Goal: Task Accomplishment & Management: Use online tool/utility

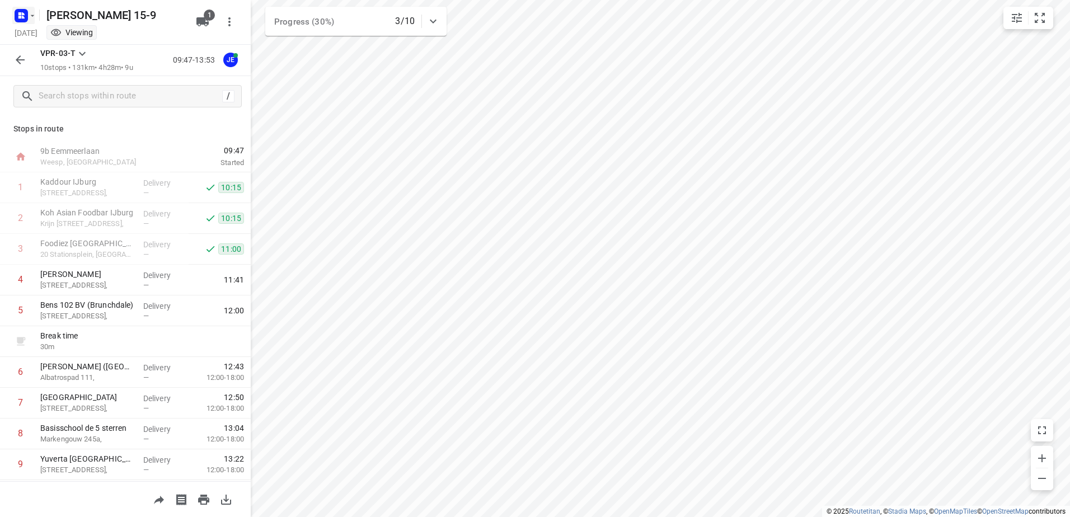
click at [26, 13] on rect "button" at bounding box center [21, 15] width 13 height 13
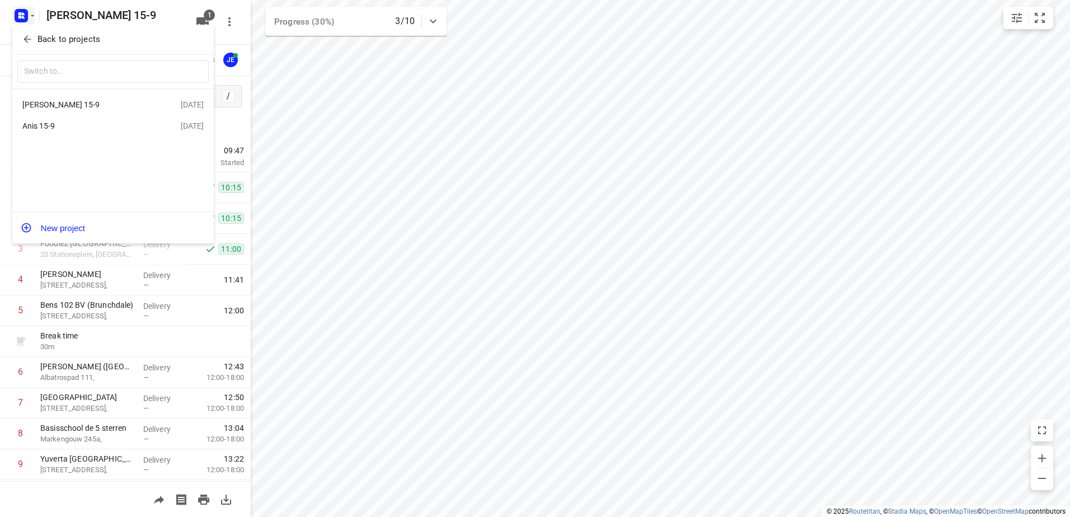
click at [86, 130] on div "Anis 15-9" at bounding box center [86, 125] width 129 height 9
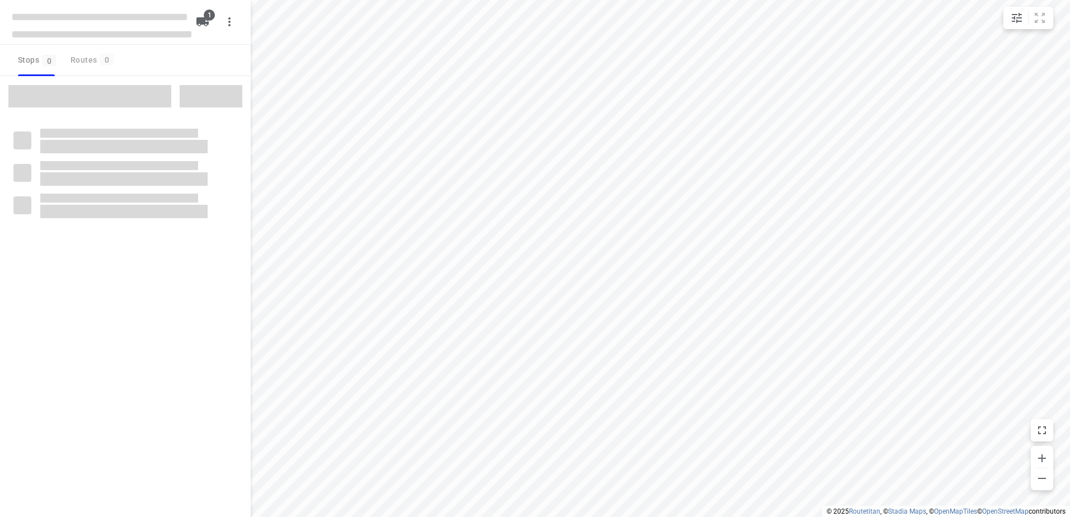
type input "distance"
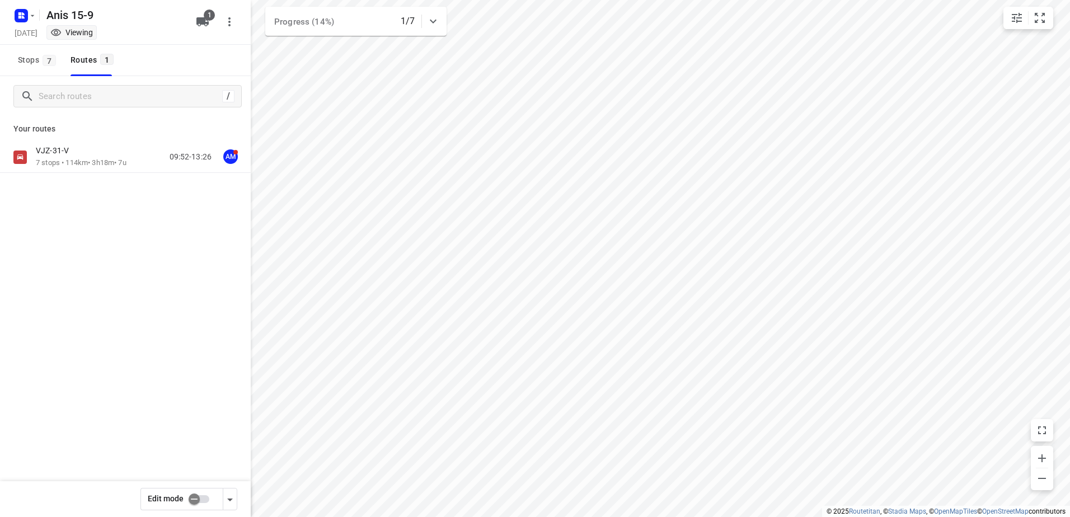
click at [93, 139] on div "Your routes VJZ-31-V 7 stops • 114km • 3h18m • 7u 09:52-13:26 AM" at bounding box center [125, 183] width 251 height 135
click at [85, 164] on p "7 stops • 114km • 3h18m • 7u" at bounding box center [81, 163] width 91 height 11
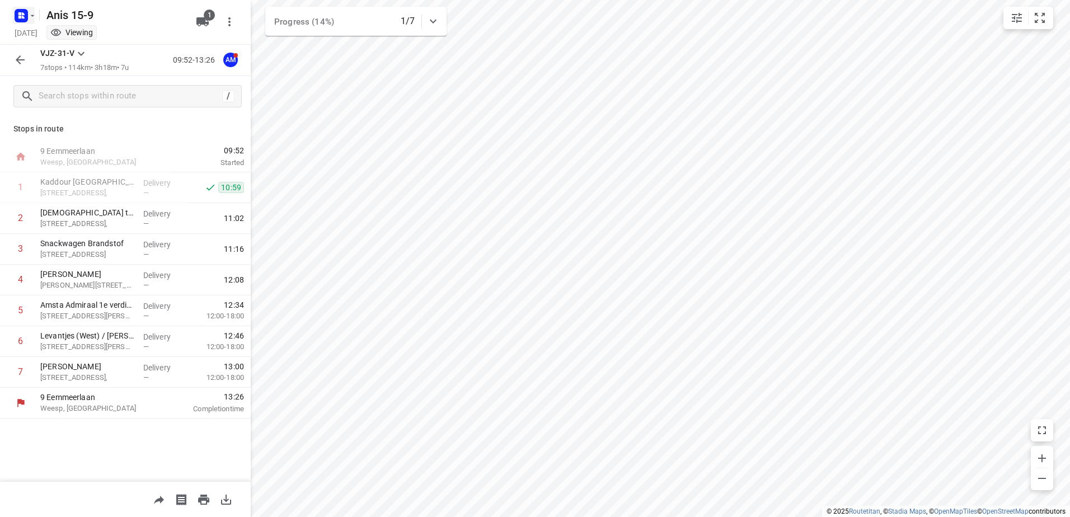
click at [27, 16] on rect "button" at bounding box center [21, 15] width 13 height 13
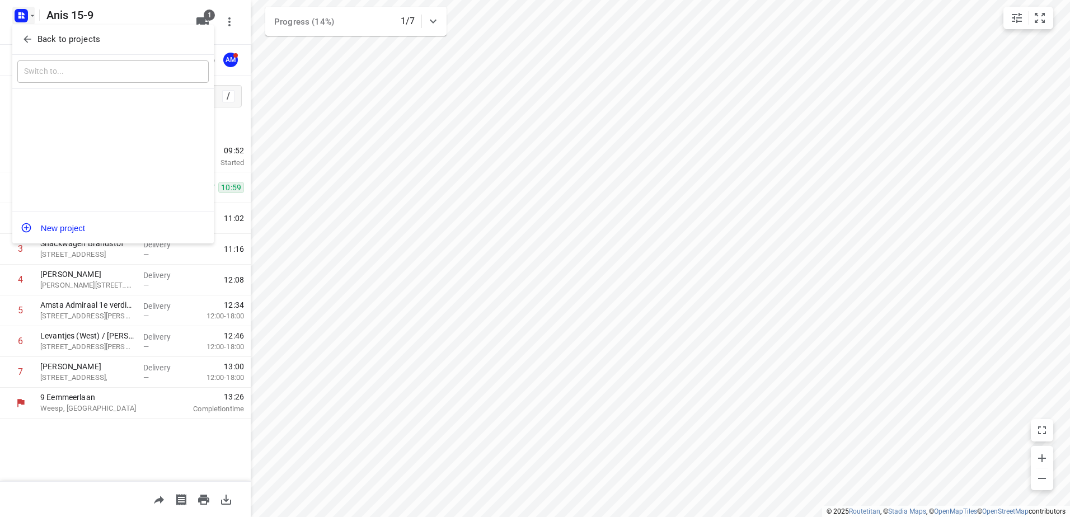
click at [78, 43] on p "Back to projects" at bounding box center [68, 39] width 63 height 13
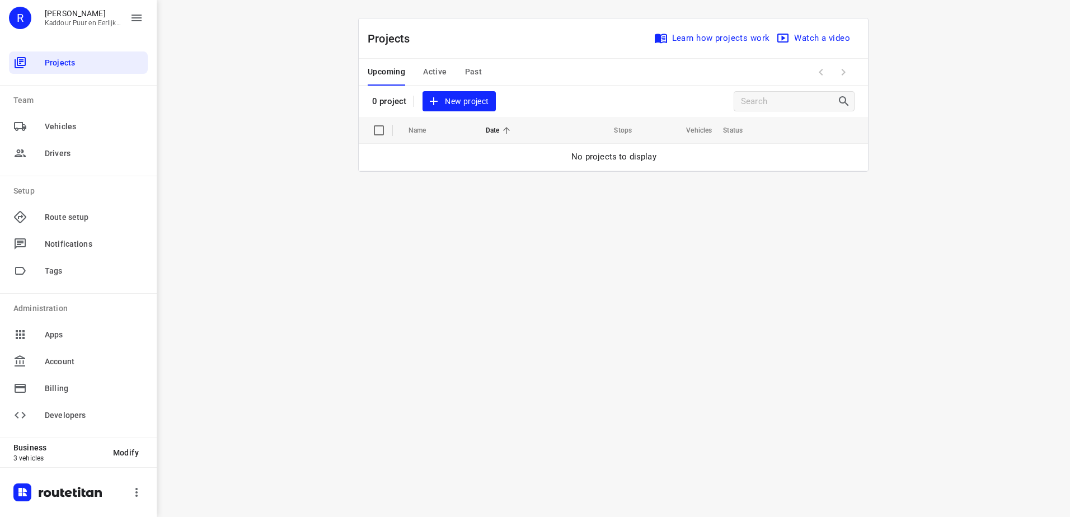
click at [434, 70] on span "Active" at bounding box center [435, 72] width 24 height 14
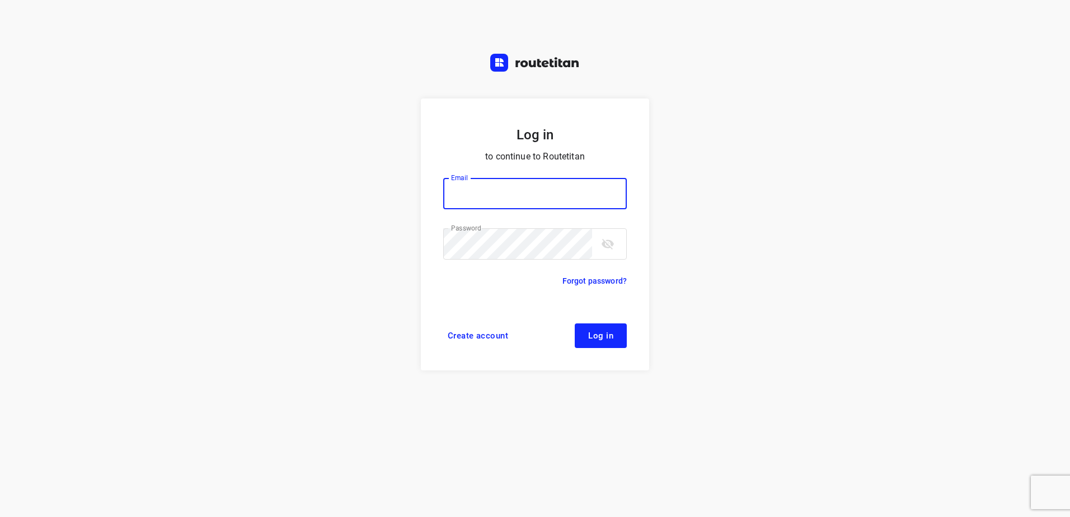
type input "[EMAIL_ADDRESS][DOMAIN_NAME]"
click at [591, 336] on span "Log in" at bounding box center [600, 335] width 25 height 9
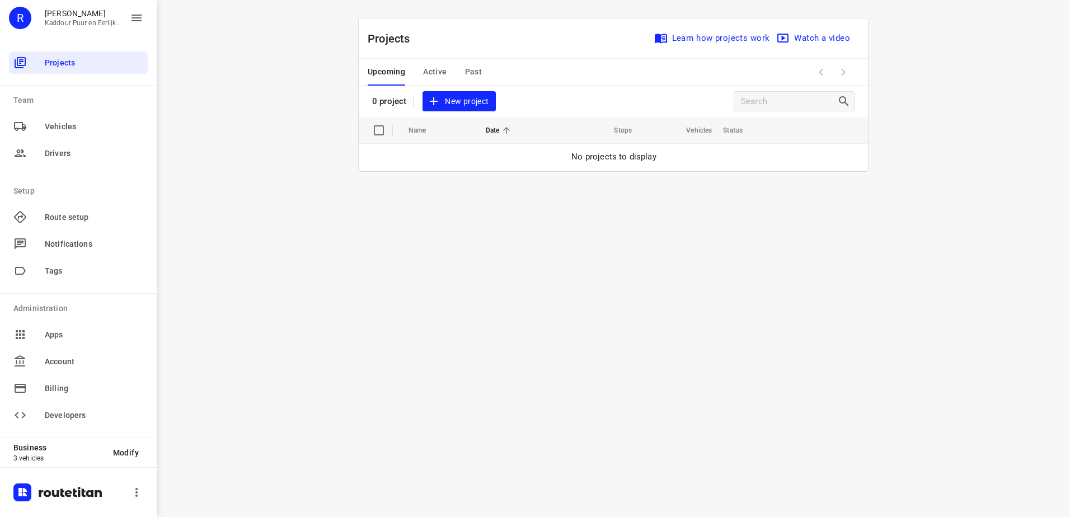
click at [435, 65] on span "Active" at bounding box center [435, 72] width 24 height 14
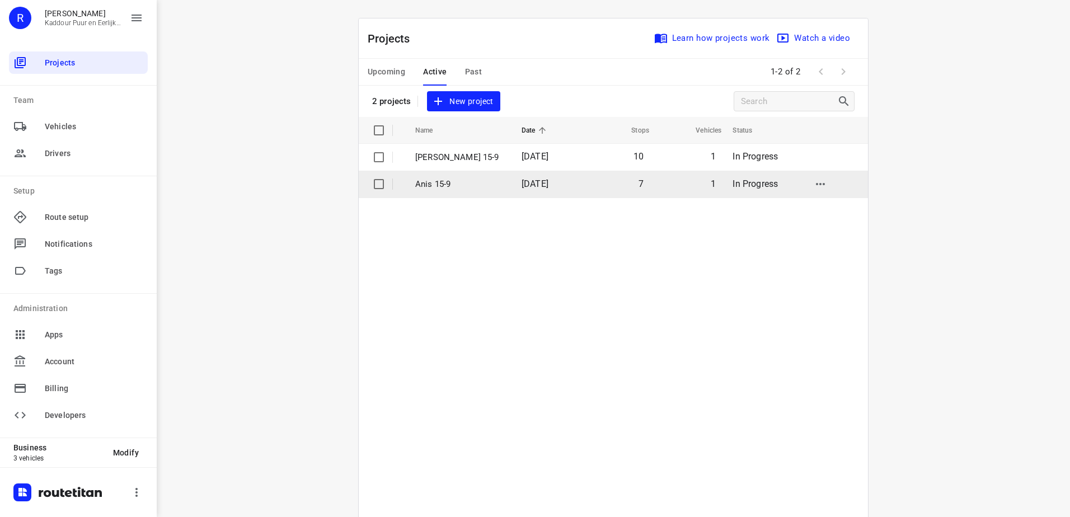
click at [455, 194] on td "Anis 15-9" at bounding box center [458, 184] width 109 height 27
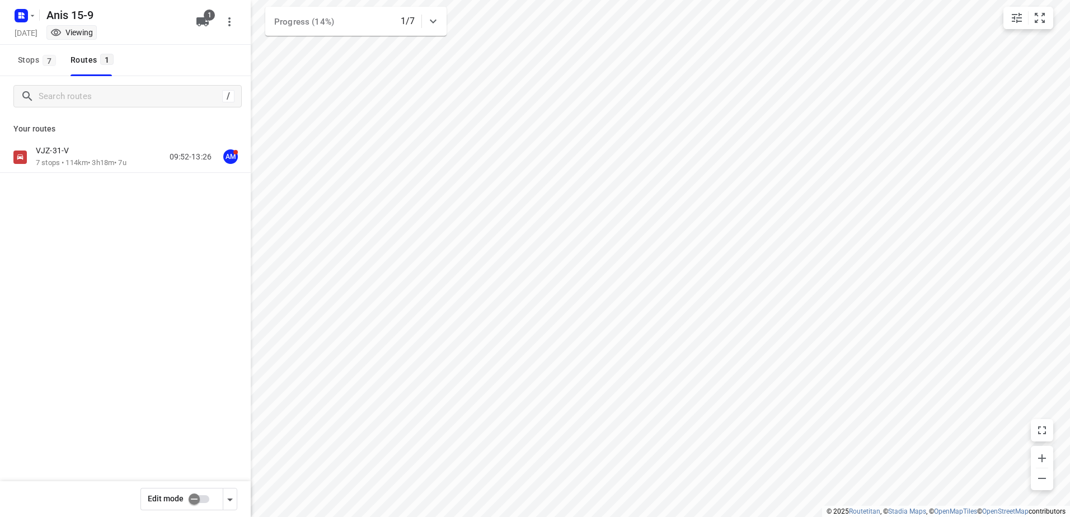
click at [83, 149] on div "VJZ-31-V" at bounding box center [81, 152] width 91 height 12
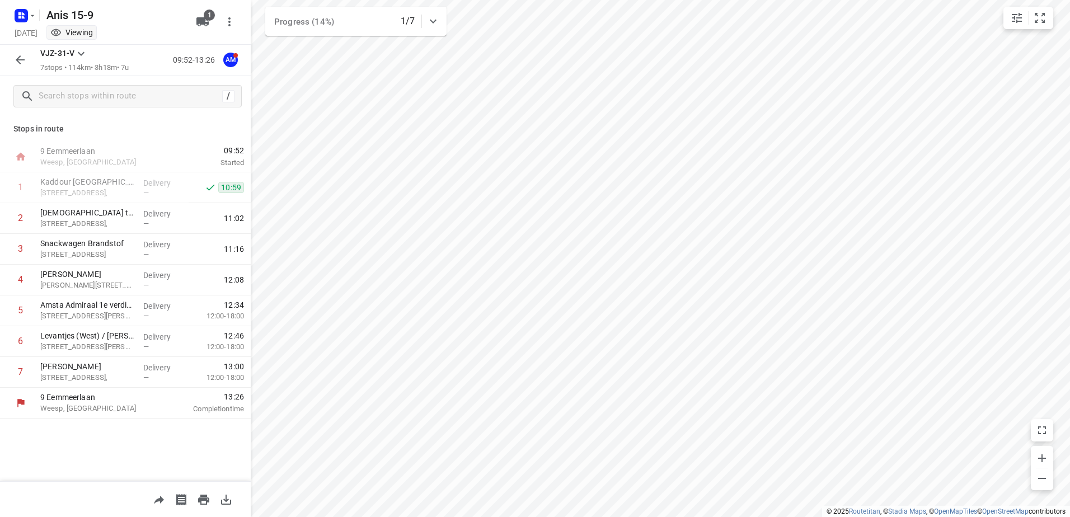
click at [27, 27] on div "Monday, Sep 15 Viewing" at bounding box center [101, 33] width 179 height 15
click at [26, 16] on rect "button" at bounding box center [21, 15] width 13 height 13
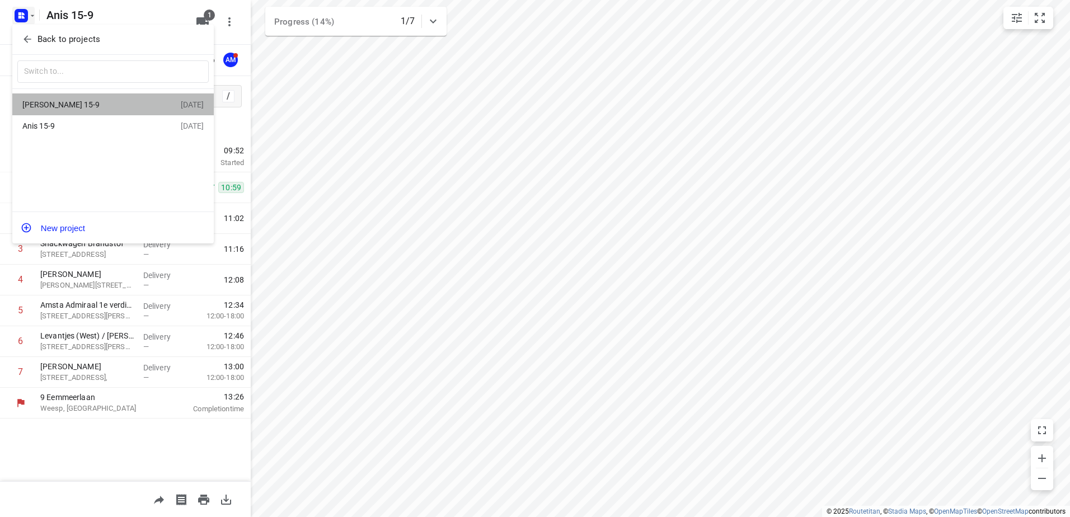
click at [112, 105] on div "[PERSON_NAME] 15-9" at bounding box center [86, 104] width 129 height 9
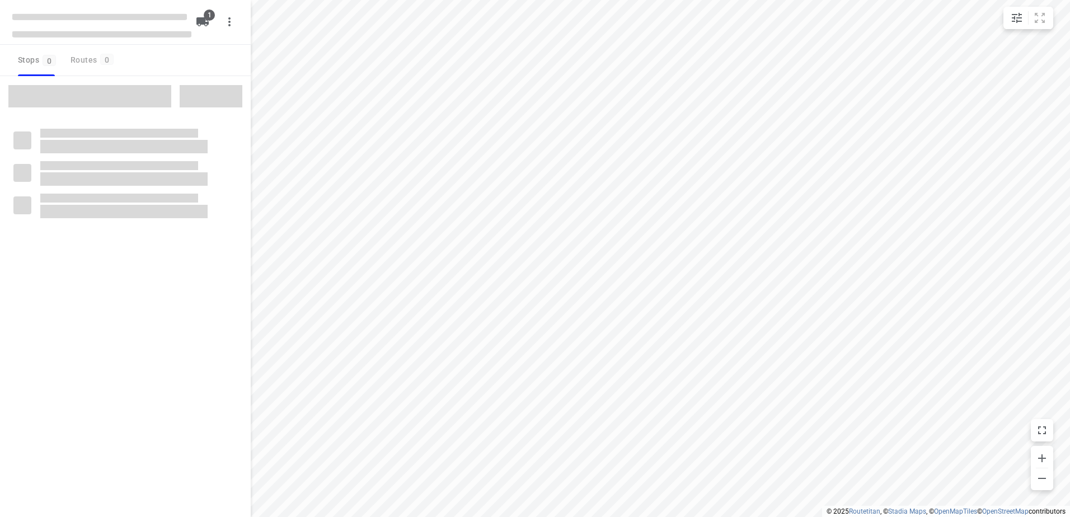
type input "distance"
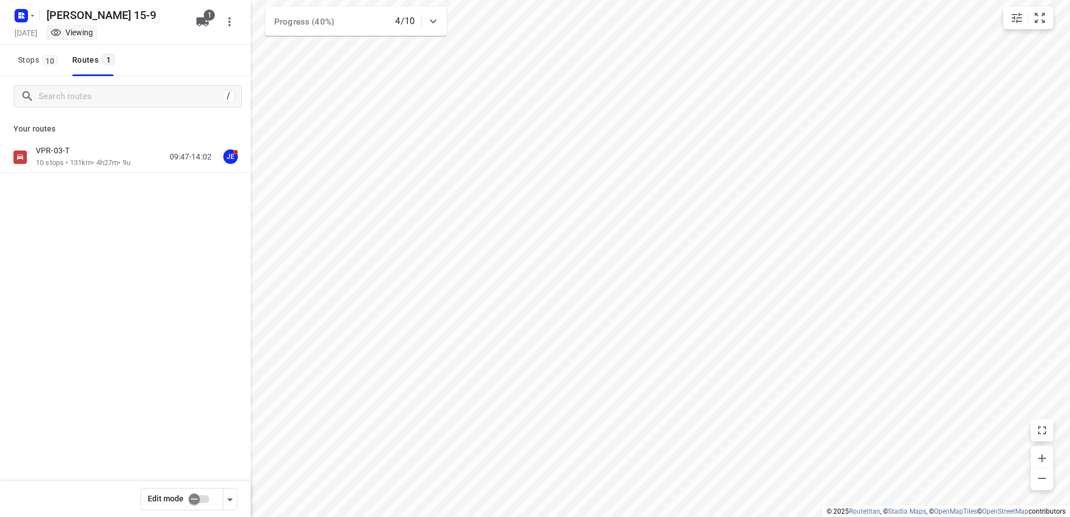
click at [109, 167] on p "10 stops • 131km • 4h27m • 9u" at bounding box center [83, 163] width 95 height 11
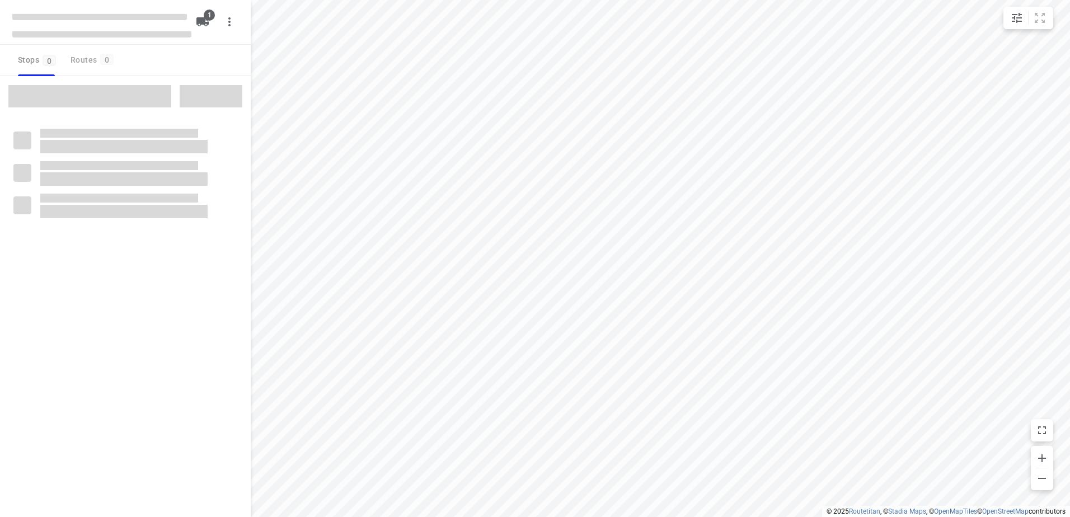
type input "distance"
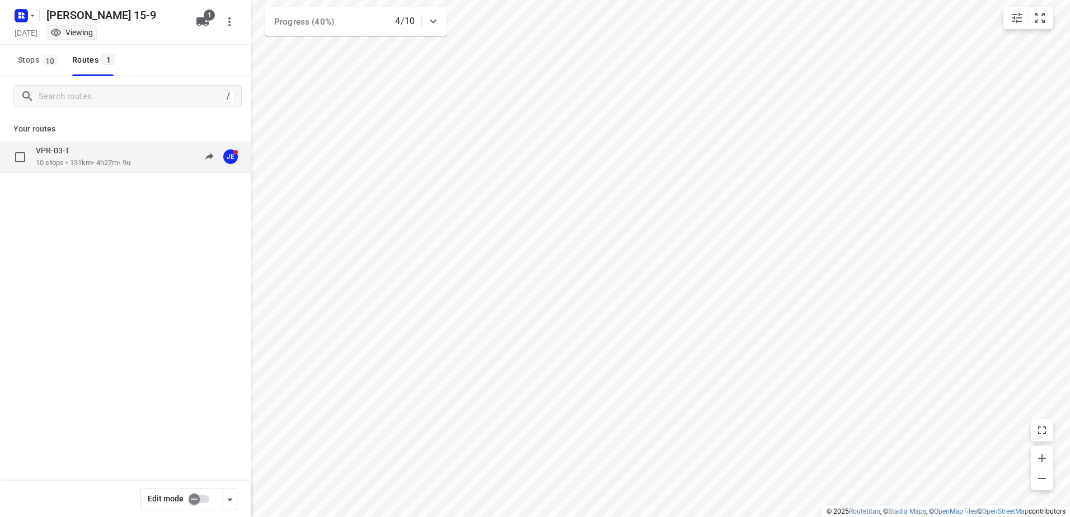
click at [121, 152] on div "VPR-03-T" at bounding box center [83, 152] width 95 height 12
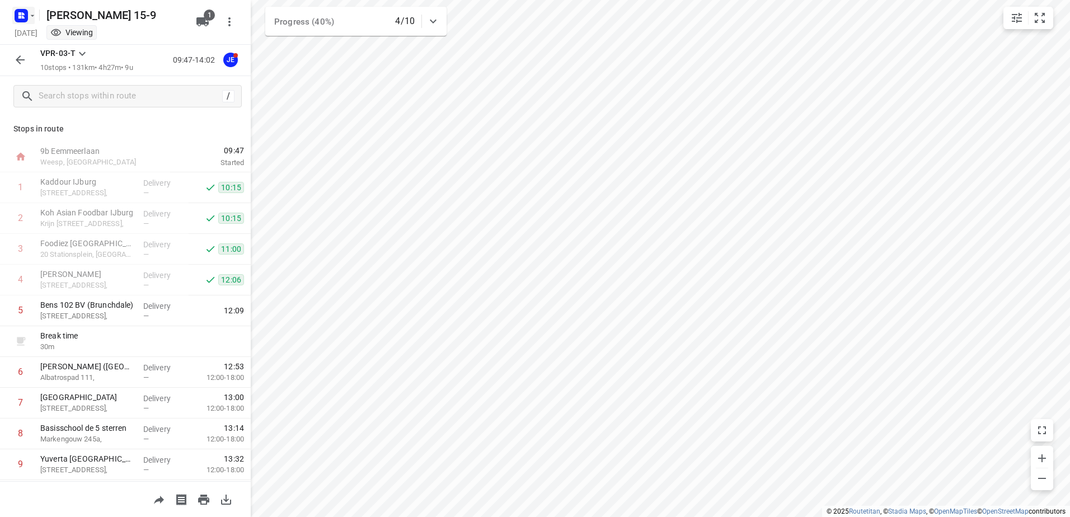
click at [18, 8] on icon "button" at bounding box center [21, 16] width 18 height 18
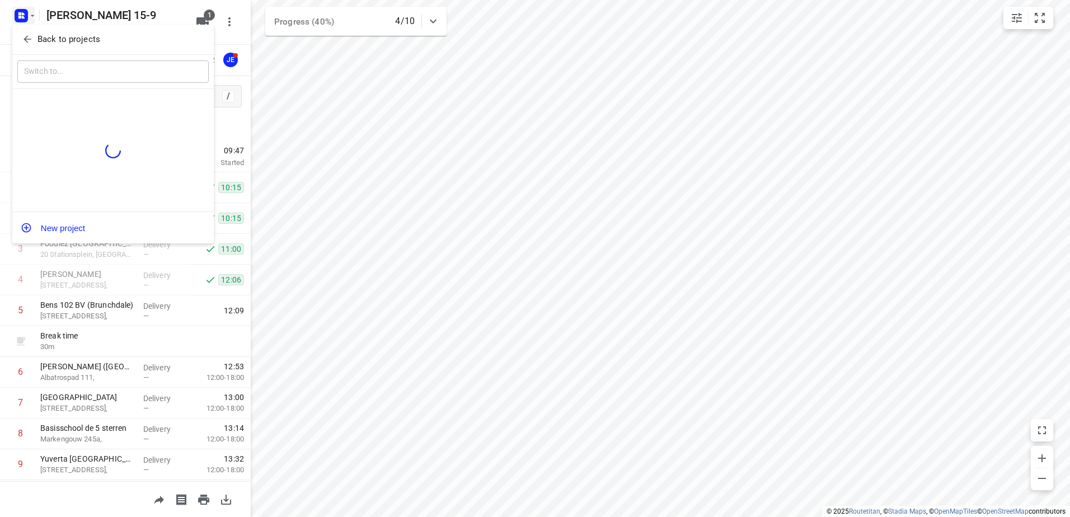
click at [58, 28] on div "Back to projects" at bounding box center [112, 40] width 201 height 30
click at [62, 32] on button "Back to projects" at bounding box center [112, 39] width 191 height 18
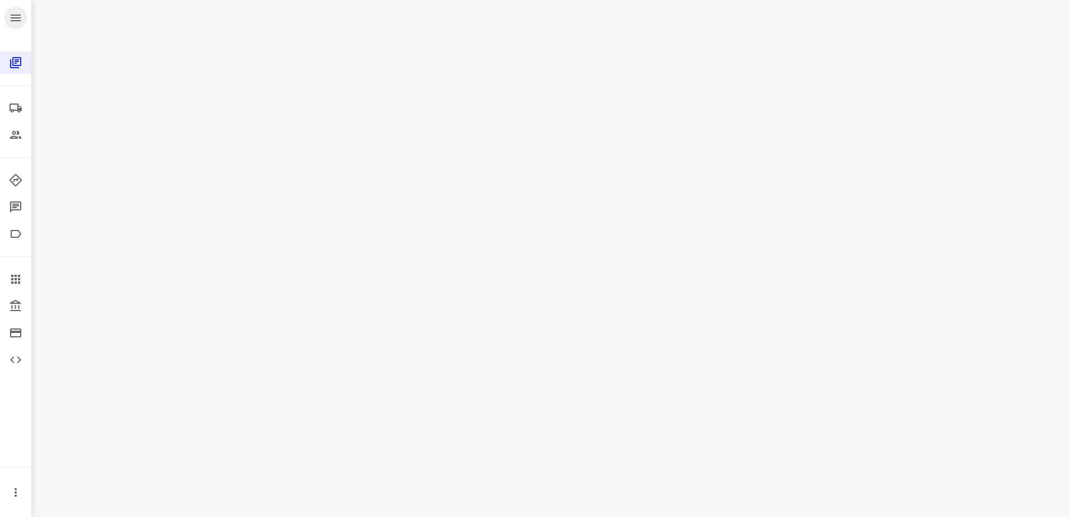
click at [26, 16] on button "button" at bounding box center [15, 18] width 22 height 22
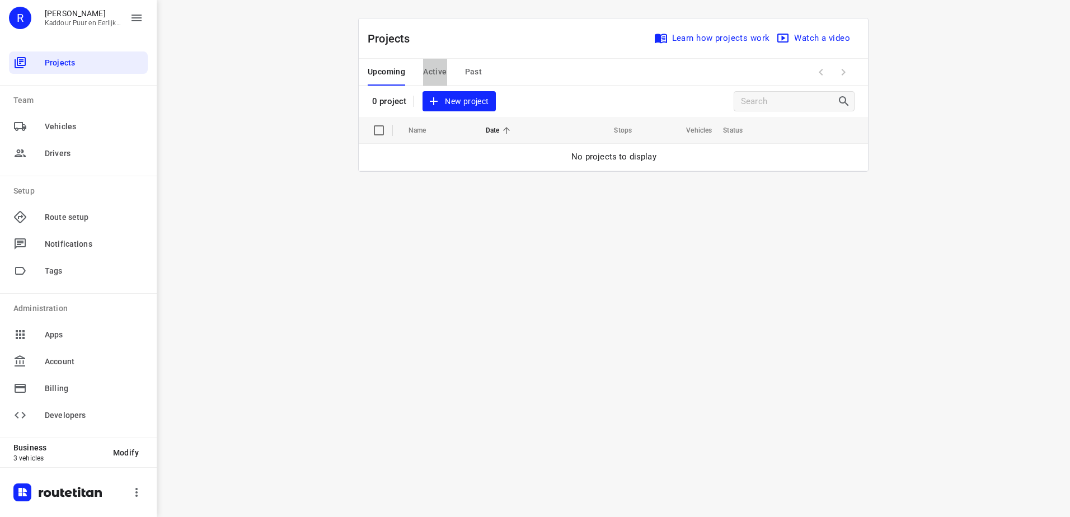
click at [440, 79] on button "Active" at bounding box center [435, 72] width 24 height 27
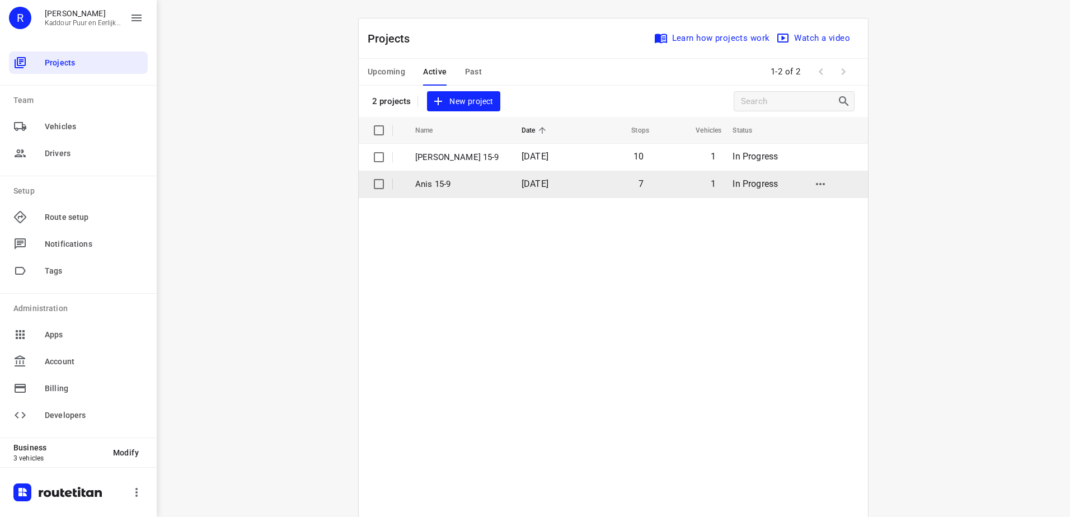
click at [465, 182] on p "Anis 15-9" at bounding box center [460, 184] width 90 height 13
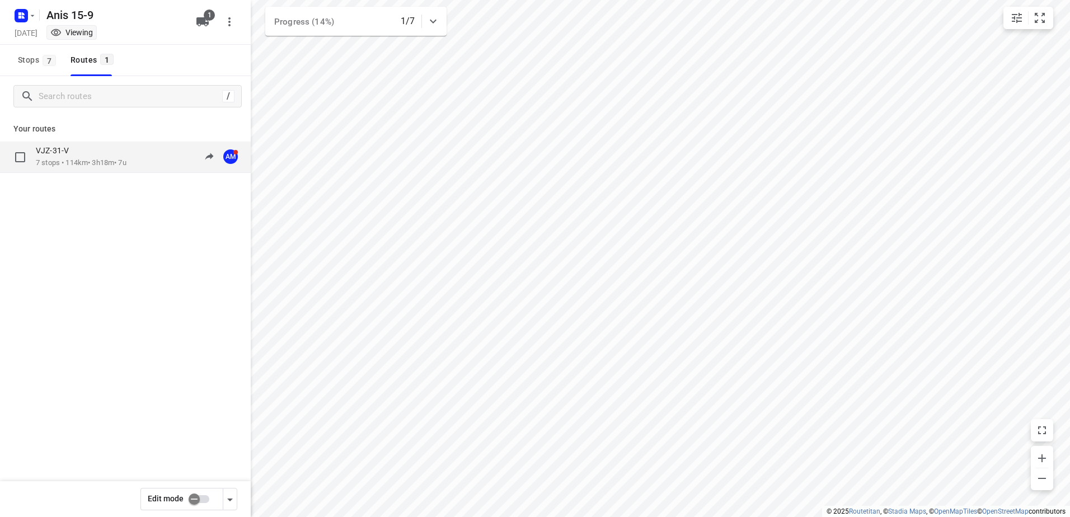
click at [82, 156] on div "VJZ-31-V" at bounding box center [81, 152] width 91 height 12
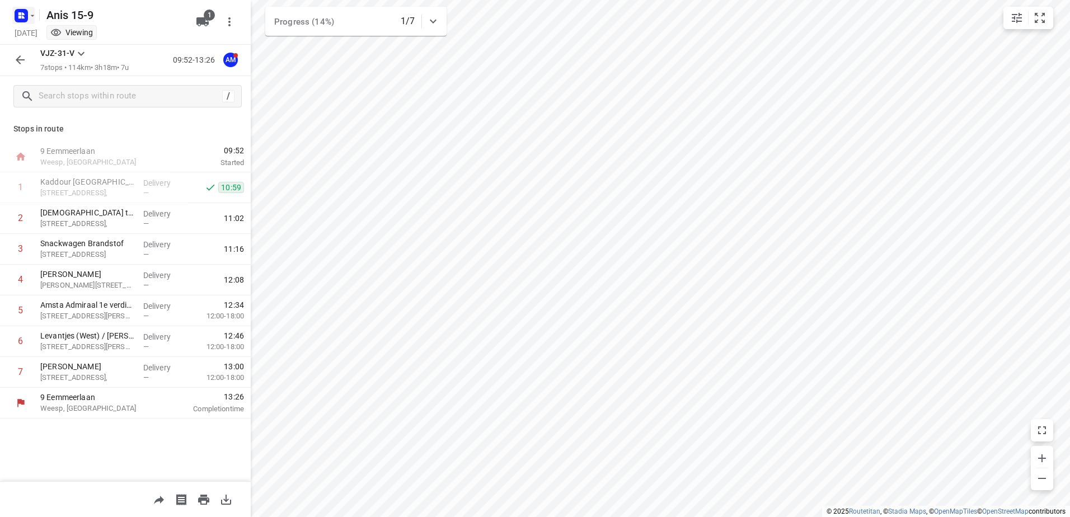
click at [15, 11] on rect "button" at bounding box center [21, 15] width 13 height 13
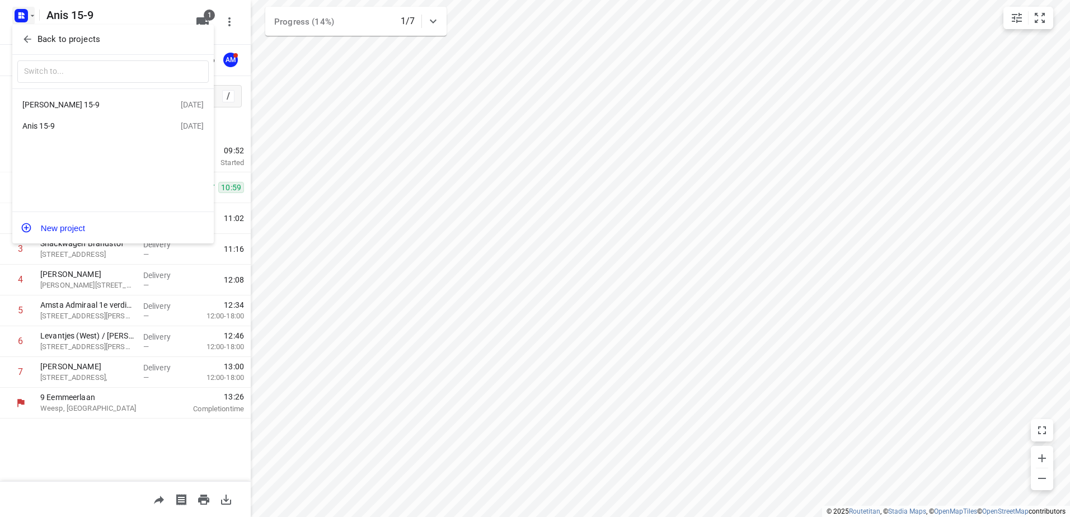
click at [121, 98] on div "Jeffrey 15-9" at bounding box center [101, 104] width 158 height 13
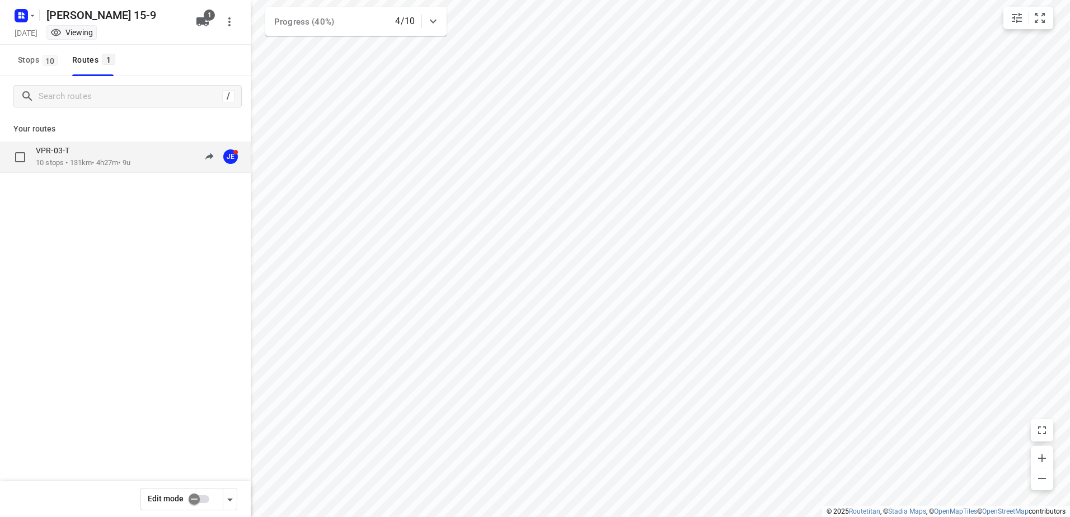
click at [99, 158] on p "10 stops • 131km • 4h27m • 9u" at bounding box center [83, 163] width 95 height 11
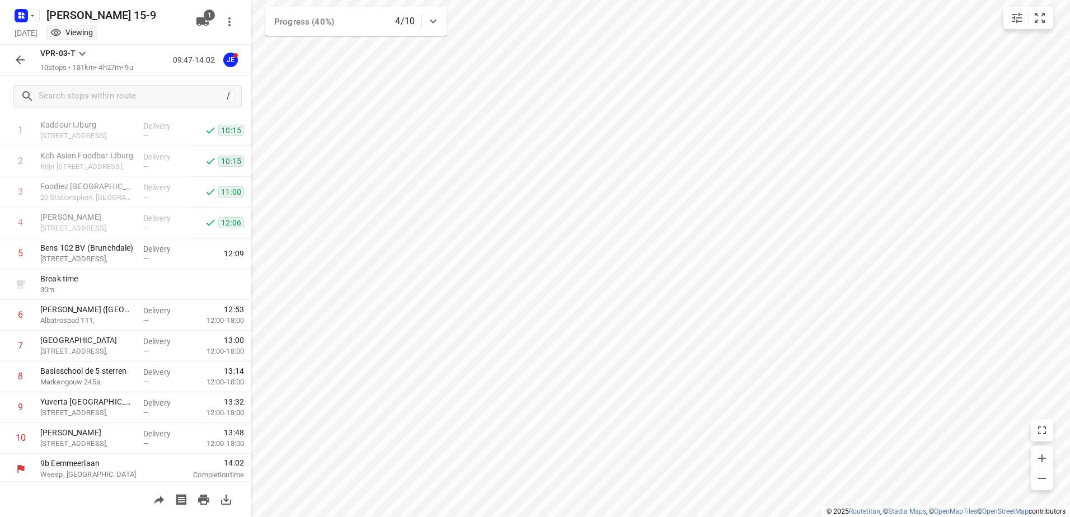
scroll to position [60, 0]
click at [19, 13] on icon "button" at bounding box center [19, 13] width 3 height 3
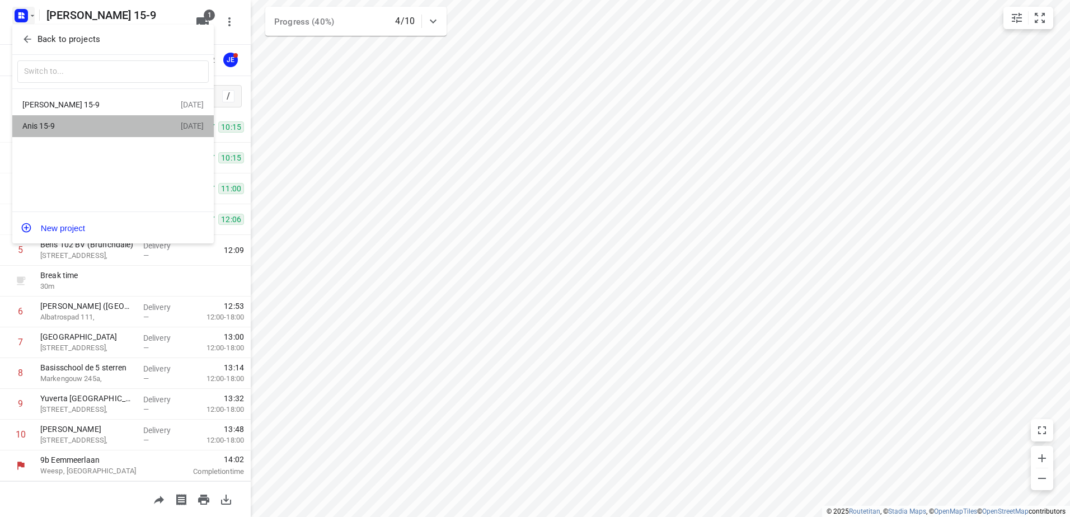
click at [97, 133] on div "Anis 15-9" at bounding box center [101, 125] width 158 height 13
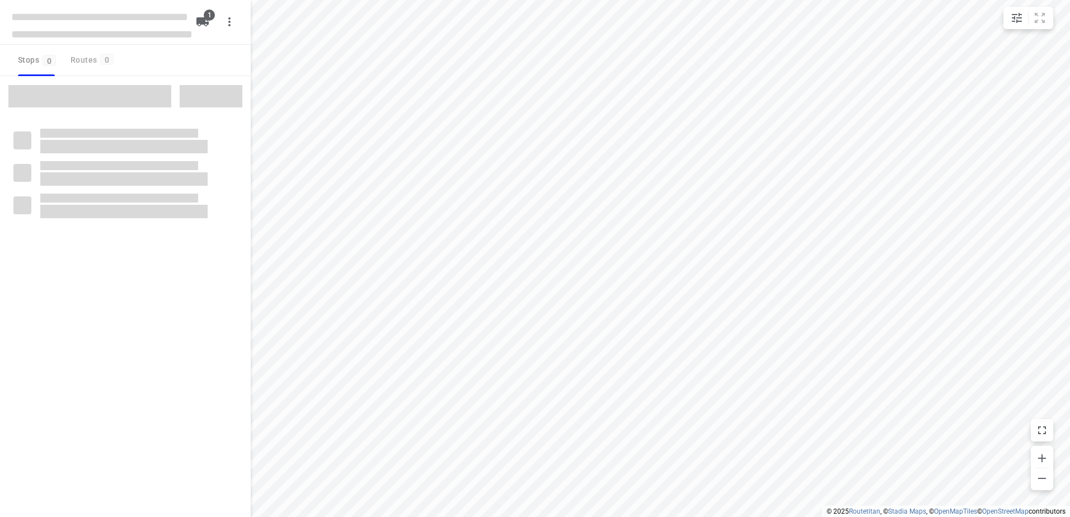
type input "distance"
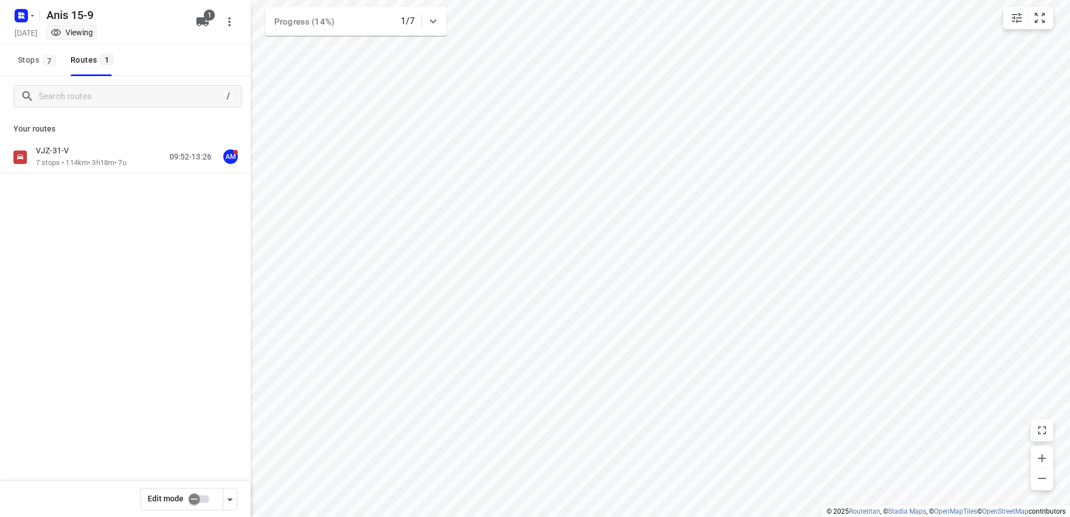
click at [64, 138] on div "Your routes VJZ-31-V 7 stops • 114km • 3h18m • 7u 09:52-13:26 AM" at bounding box center [125, 183] width 251 height 135
click at [64, 142] on div "VJZ-31-V 7 stops • 114km • 3h18m • 7u 09:52-13:26 AM" at bounding box center [125, 157] width 251 height 31
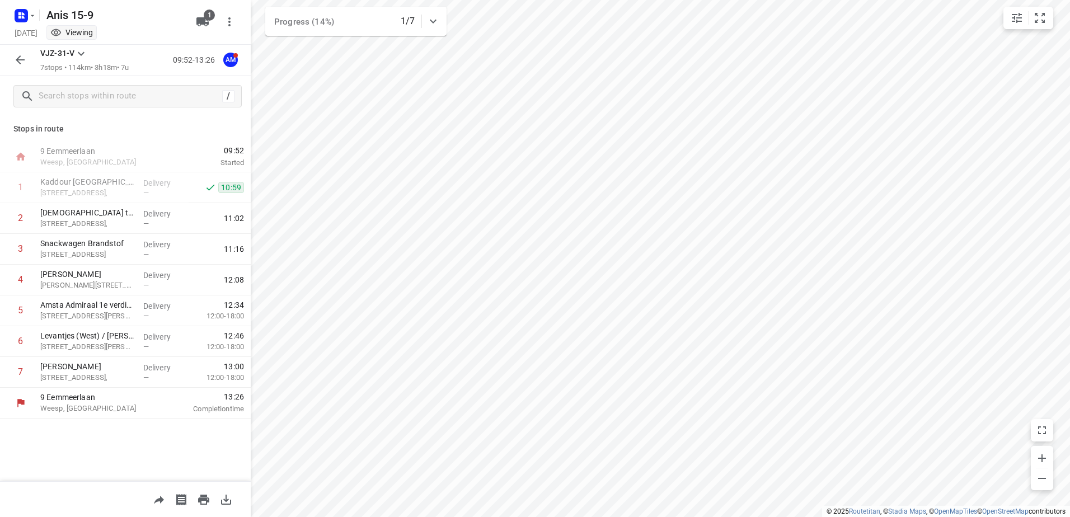
click at [16, 55] on icon "button" at bounding box center [19, 59] width 13 height 13
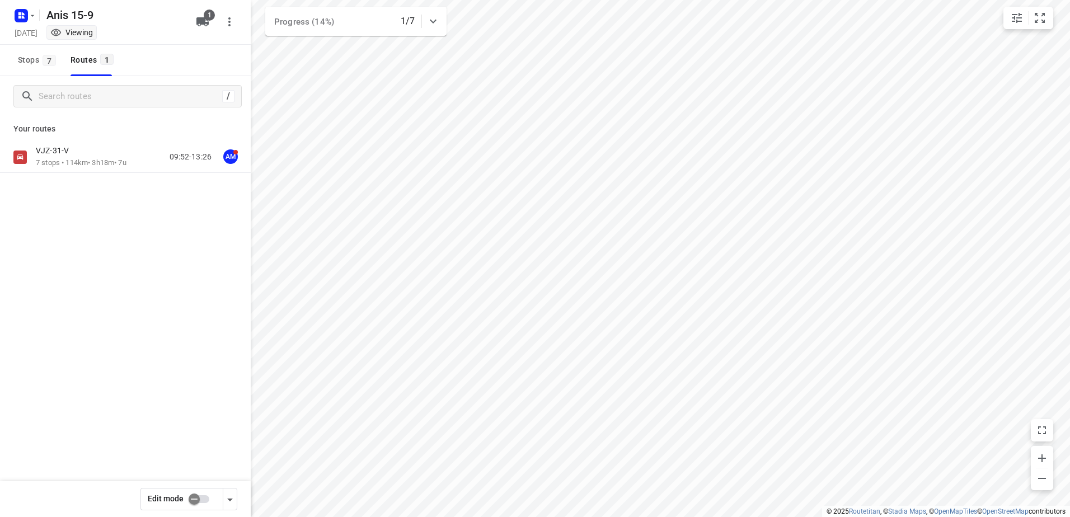
click at [8, 3] on div "Anis 15-9 Monday, Sep 15 Viewing 1" at bounding box center [125, 22] width 251 height 45
click at [16, 11] on rect "button" at bounding box center [21, 15] width 13 height 13
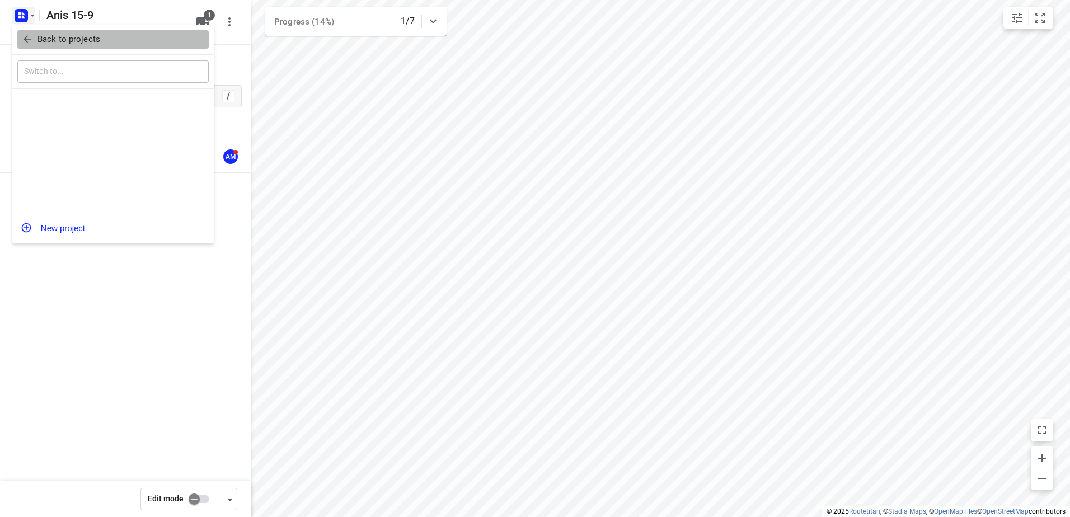
click at [41, 37] on p "Back to projects" at bounding box center [68, 39] width 63 height 13
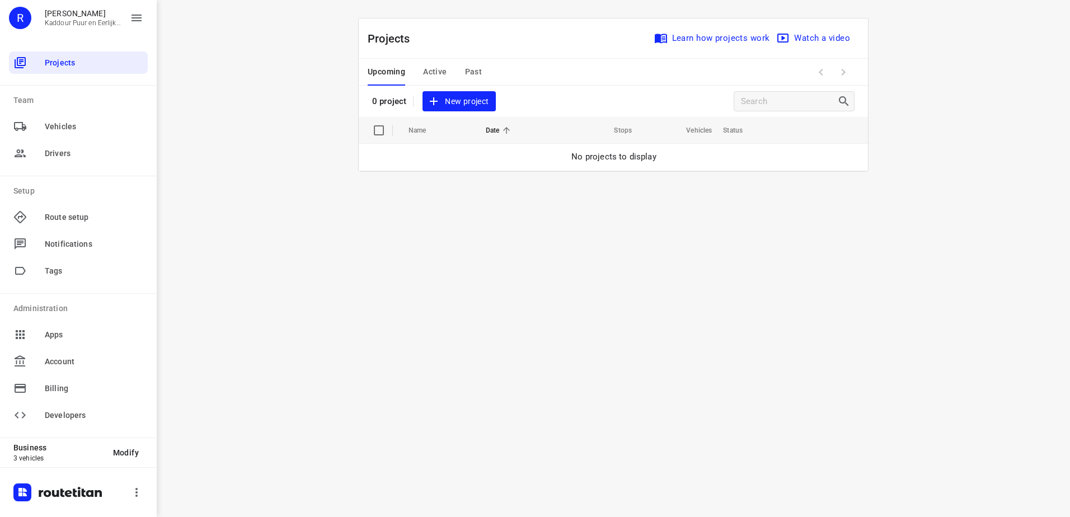
click at [456, 73] on div "Upcoming Active Past" at bounding box center [434, 72] width 132 height 27
click at [436, 73] on span "Active" at bounding box center [435, 72] width 24 height 14
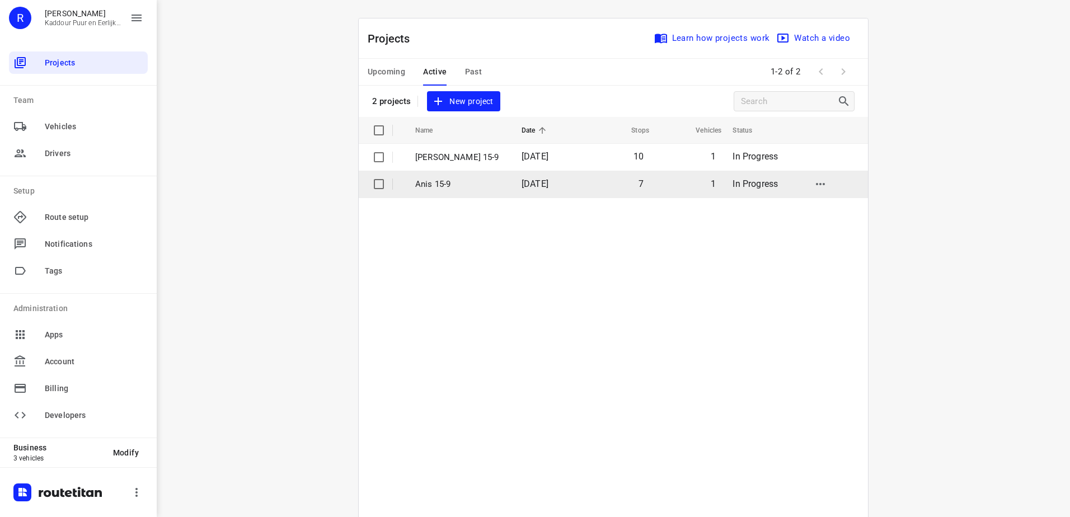
click at [464, 186] on p "Anis 15-9" at bounding box center [460, 184] width 90 height 13
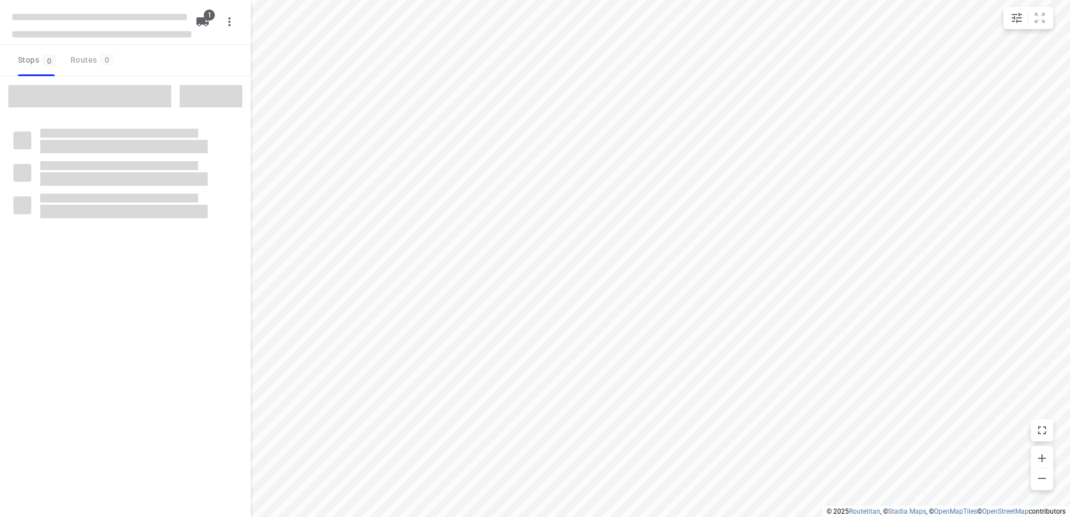
type input "distance"
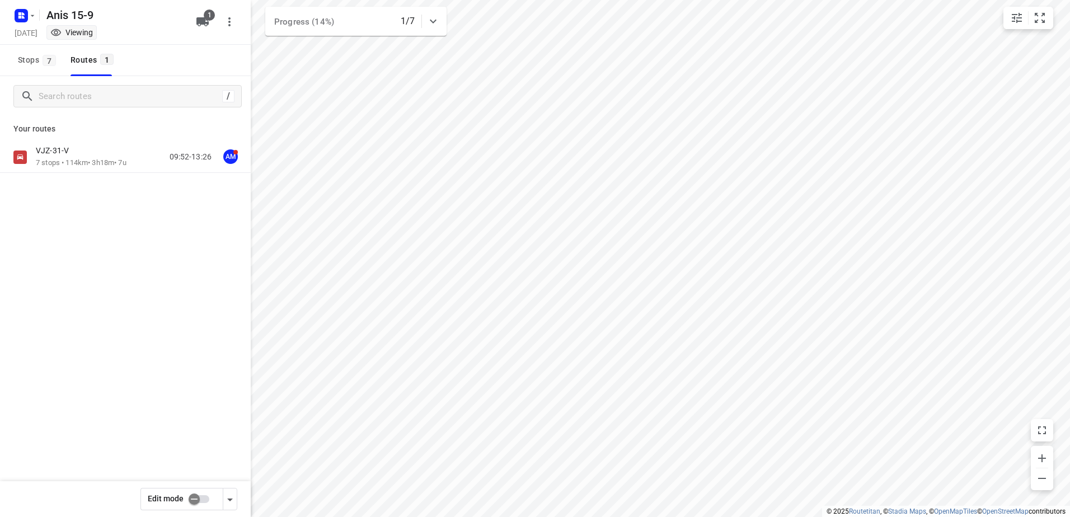
click at [200, 500] on input "checkbox" at bounding box center [194, 499] width 64 height 21
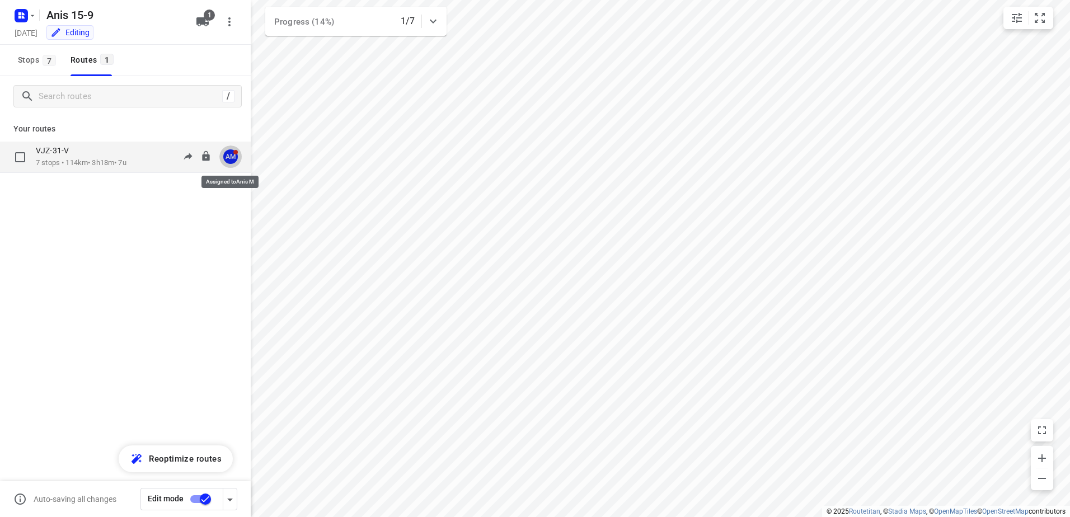
click at [231, 157] on div "AM" at bounding box center [230, 156] width 15 height 15
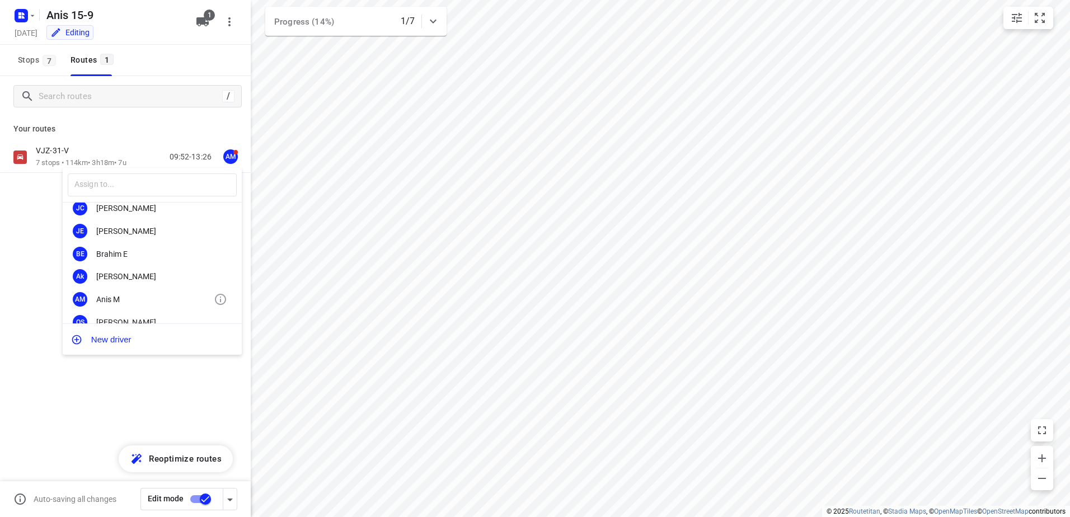
scroll to position [71, 0]
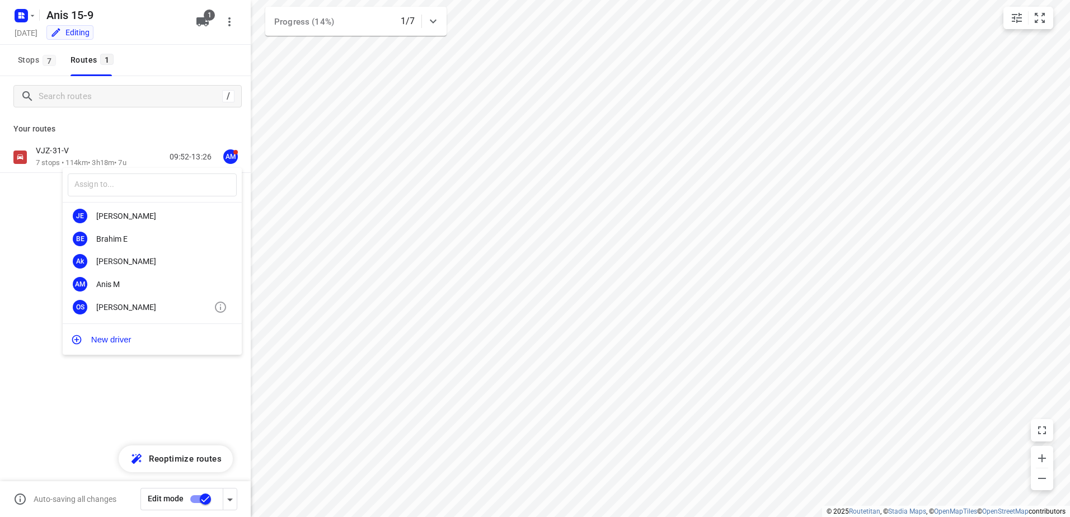
click at [139, 299] on div "OS Olivier S." at bounding box center [152, 307] width 179 height 23
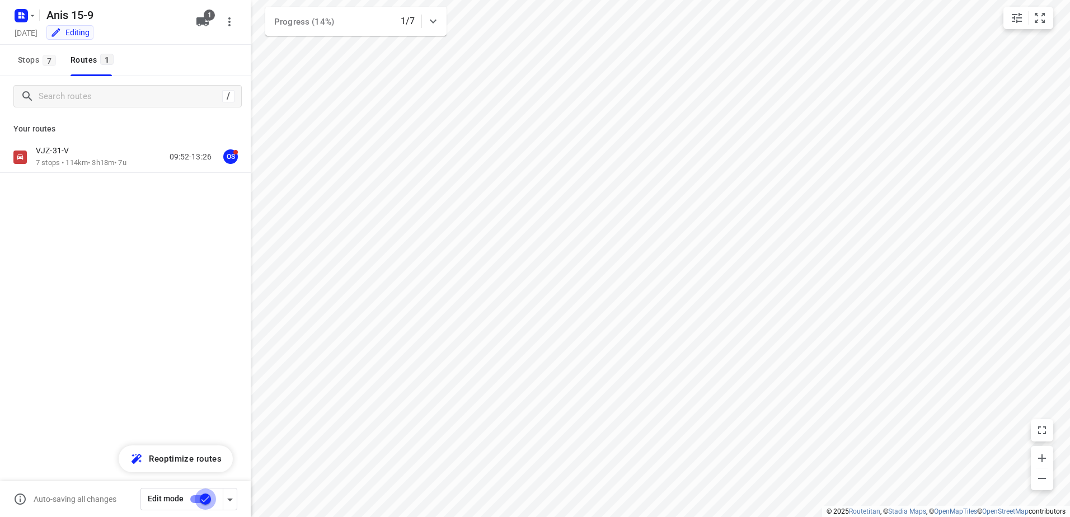
click at [208, 501] on input "checkbox" at bounding box center [205, 499] width 64 height 21
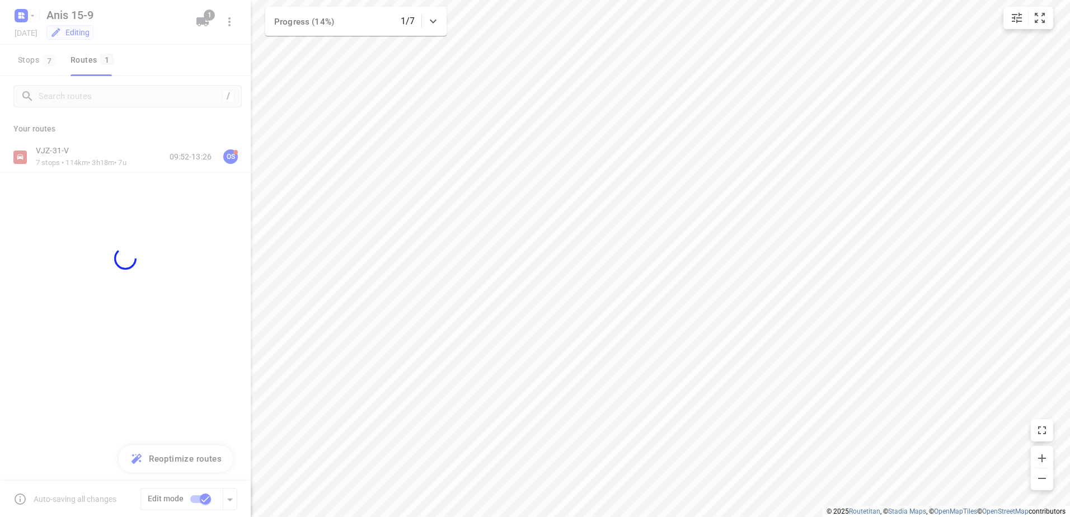
checkbox input "false"
